Goal: Entertainment & Leisure: Consume media (video, audio)

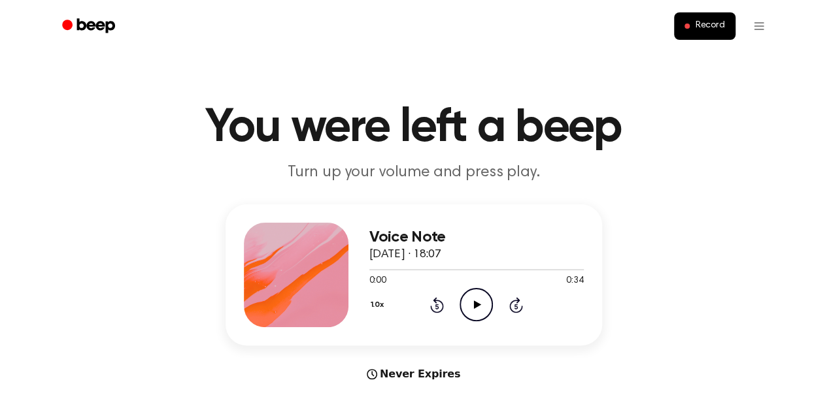
click at [478, 307] on icon "Play Audio" at bounding box center [475, 304] width 33 height 33
click at [477, 300] on icon "Play Audio" at bounding box center [475, 304] width 33 height 33
click at [478, 300] on icon "Pause Audio" at bounding box center [475, 304] width 33 height 33
drag, startPoint x: 411, startPoint y: 267, endPoint x: 355, endPoint y: 269, distance: 56.2
click at [355, 269] on div "Voice Note 1 October 2025 · 18:07 0:07 0:34 Your browser does not support the […" at bounding box center [413, 275] width 376 height 141
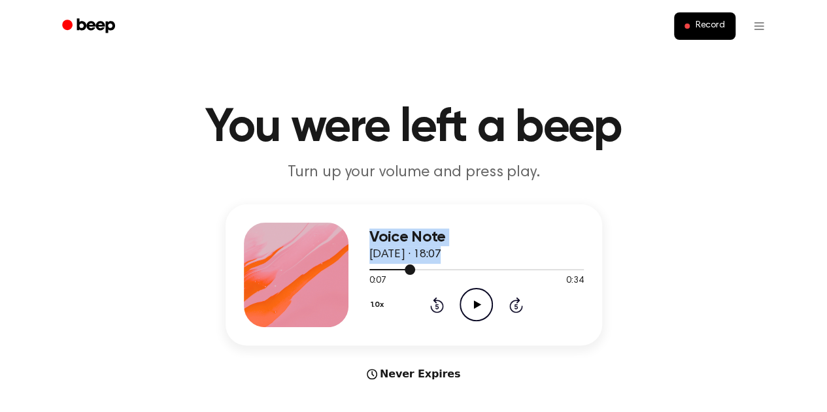
click at [369, 269] on div at bounding box center [392, 269] width 46 height 1
click at [468, 307] on icon "Play Audio" at bounding box center [475, 304] width 33 height 33
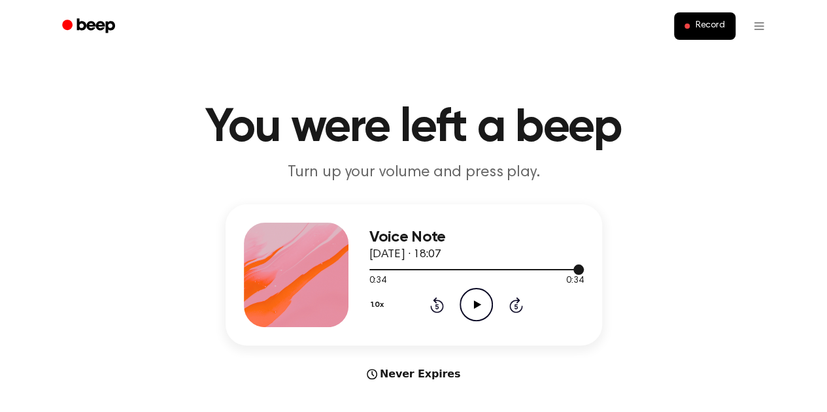
click at [371, 271] on div at bounding box center [476, 269] width 214 height 10
click at [471, 307] on icon "Play Audio" at bounding box center [475, 304] width 33 height 33
drag, startPoint x: 399, startPoint y: 271, endPoint x: 379, endPoint y: 269, distance: 19.7
click at [382, 269] on div at bounding box center [476, 269] width 214 height 10
drag, startPoint x: 381, startPoint y: 274, endPoint x: 362, endPoint y: 273, distance: 19.0
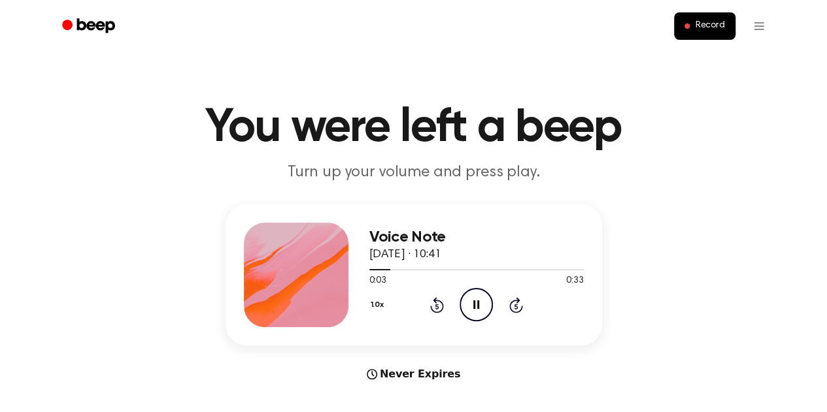
click at [362, 273] on div "Voice Note [DATE] · 10:41 0:03 0:33 Your browser does not support the [object O…" at bounding box center [413, 275] width 376 height 141
click at [471, 305] on icon "Pause Audio" at bounding box center [475, 304] width 33 height 33
drag, startPoint x: 403, startPoint y: 269, endPoint x: 363, endPoint y: 270, distance: 39.2
click at [363, 270] on div "Voice Note [DATE] · 10:41 0:05 0:33 Your browser does not support the [object O…" at bounding box center [413, 275] width 376 height 141
click at [371, 271] on div at bounding box center [476, 269] width 214 height 10
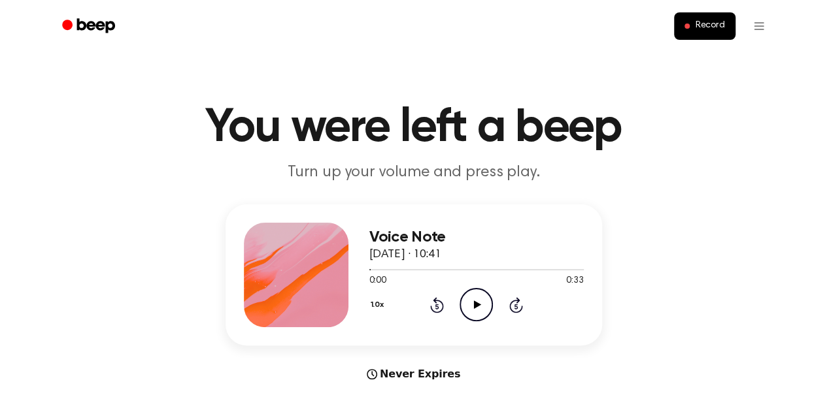
click at [469, 308] on icon "Play Audio" at bounding box center [475, 304] width 33 height 33
